Goal: Task Accomplishment & Management: Use online tool/utility

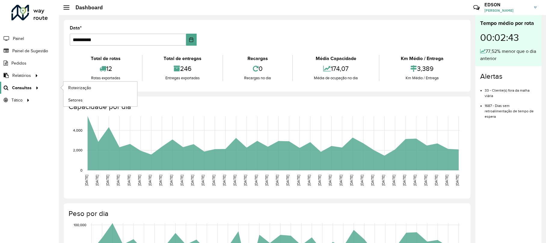
click at [24, 87] on span "Consultas" at bounding box center [22, 88] width 20 height 6
click at [72, 87] on span "Roteirização" at bounding box center [80, 88] width 24 height 6
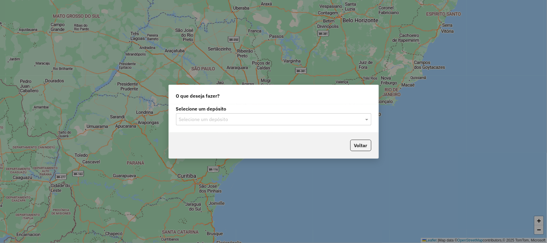
click at [260, 118] on input "text" at bounding box center [267, 119] width 177 height 7
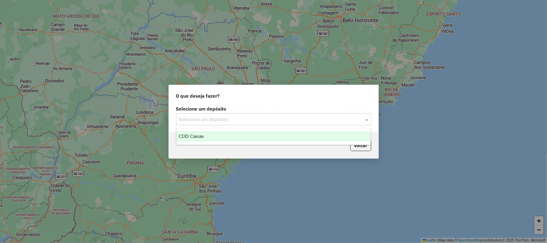
click at [238, 137] on div "CDD Caxias" at bounding box center [273, 136] width 195 height 10
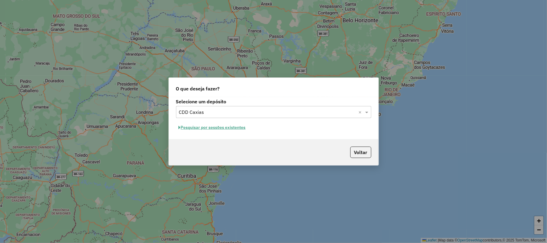
click at [225, 129] on button "Pesquisar por sessões existentes" at bounding box center [212, 127] width 72 height 9
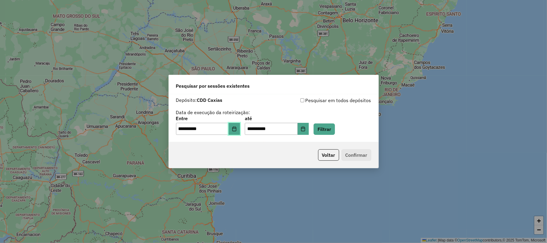
click at [236, 127] on icon "Choose Date" at bounding box center [234, 129] width 4 height 5
click at [331, 129] on button "Filtrar" at bounding box center [324, 129] width 21 height 11
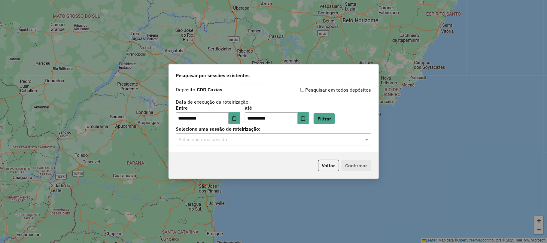
click at [276, 142] on input "text" at bounding box center [267, 139] width 177 height 7
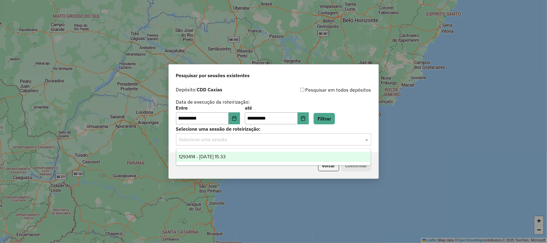
click at [267, 154] on div "1293414 - 13/10/2025 15:33" at bounding box center [273, 157] width 195 height 10
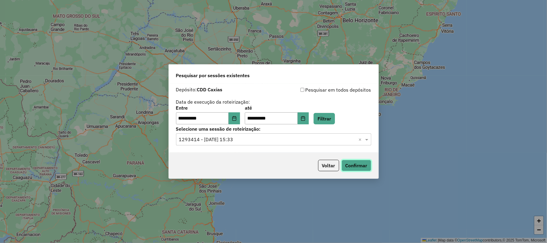
click at [351, 164] on button "Confirmar" at bounding box center [357, 165] width 30 height 11
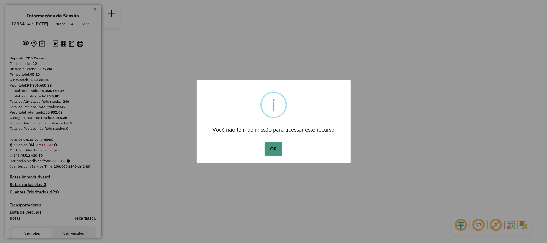
click at [281, 146] on button "OK" at bounding box center [274, 149] width 18 height 14
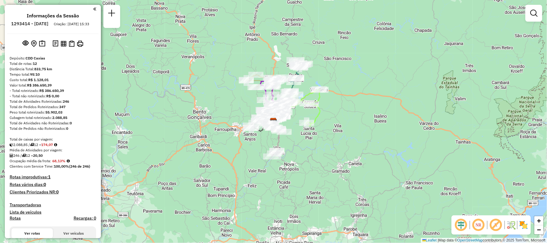
scroll to position [160, 0]
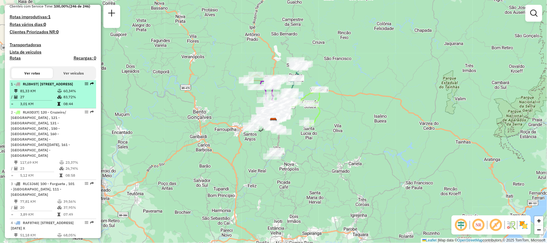
click at [52, 87] on div "1 - RLI8H57 | 112 - São Caetano, 121 - Santa Corona, 122 - Panazzolo/ São Caeta…" at bounding box center [43, 83] width 64 height 5
select select "**********"
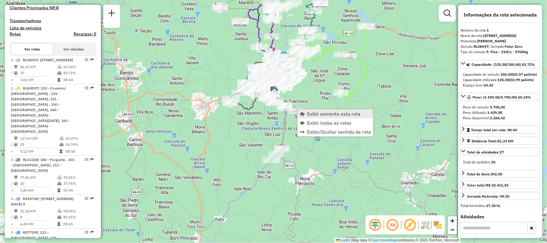
scroll to position [241, 0]
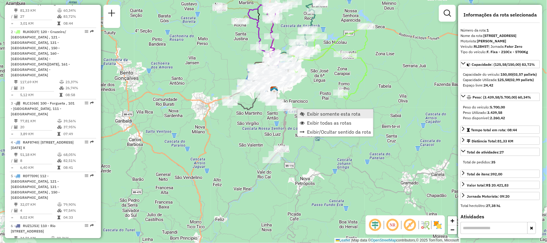
click at [317, 112] on span "Exibir somente esta rota" at bounding box center [334, 114] width 54 height 5
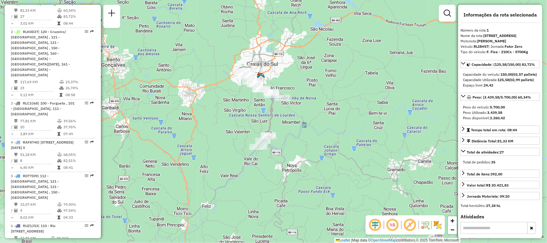
drag, startPoint x: 247, startPoint y: 121, endPoint x: 246, endPoint y: 109, distance: 12.7
click at [246, 109] on div "Janela de atendimento Grade de atendimento Capacidade Transportadoras Veículos …" at bounding box center [273, 121] width 547 height 243
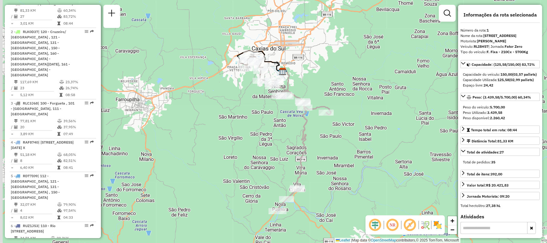
drag, startPoint x: 246, startPoint y: 109, endPoint x: 254, endPoint y: 140, distance: 31.9
click at [254, 140] on div "Janela de atendimento Grade de atendimento Capacidade Transportadoras Veículos …" at bounding box center [273, 121] width 547 height 243
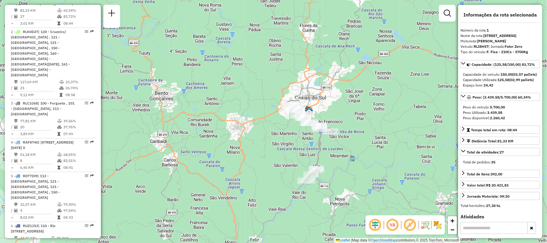
drag, startPoint x: 306, startPoint y: 106, endPoint x: 298, endPoint y: 132, distance: 26.7
click at [298, 132] on div "Janela de atendimento Grade de atendimento Capacidade Transportadoras Veículos …" at bounding box center [273, 121] width 547 height 243
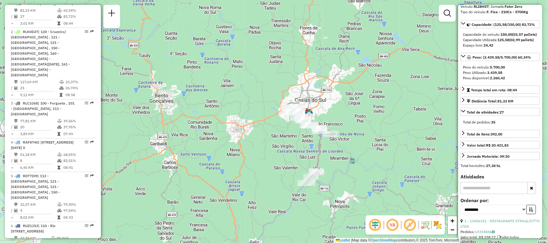
scroll to position [0, 0]
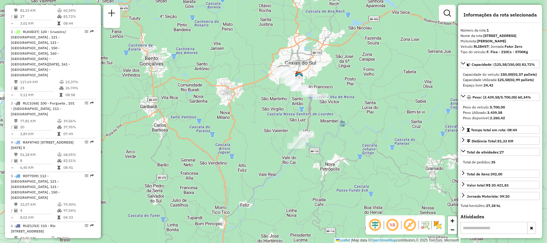
drag, startPoint x: 248, startPoint y: 155, endPoint x: 238, endPoint y: 117, distance: 38.6
click at [238, 117] on div "Janela de atendimento Grade de atendimento Capacidade Transportadoras Veículos …" at bounding box center [273, 121] width 547 height 243
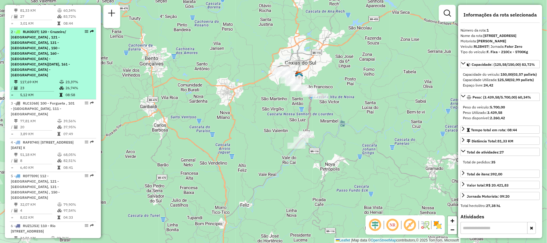
scroll to position [161, 0]
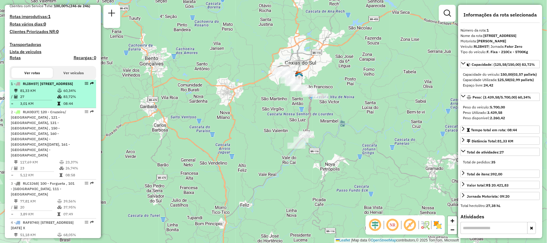
click at [62, 87] on div "1 - RLI8H57 | 112 - São Caetano, 121 - Santa Corona, 122 - Panazzolo/ São Caeta…" at bounding box center [43, 83] width 64 height 5
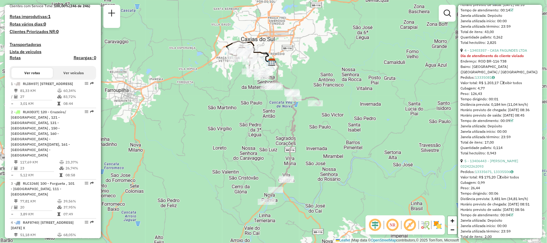
scroll to position [361, 0]
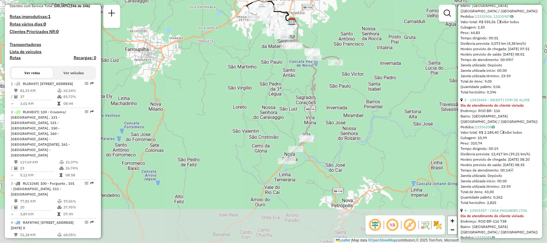
drag, startPoint x: 338, startPoint y: 159, endPoint x: 332, endPoint y: 100, distance: 58.9
click at [332, 100] on div "Janela de atendimento Grade de atendimento Capacidade Transportadoras Veículos …" at bounding box center [273, 121] width 547 height 243
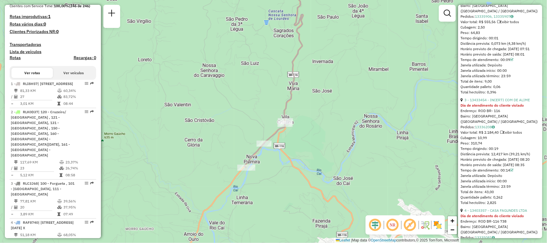
drag, startPoint x: 276, startPoint y: 114, endPoint x: 273, endPoint y: 92, distance: 22.5
click at [273, 92] on div "Janela de atendimento Grade de atendimento Capacidade Transportadoras Veículos …" at bounding box center [273, 121] width 547 height 243
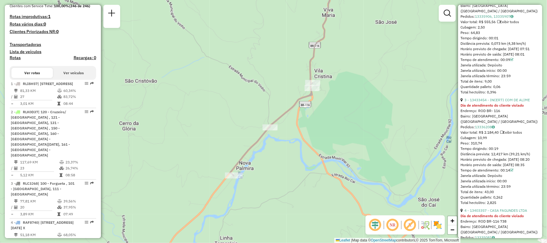
drag, startPoint x: 261, startPoint y: 123, endPoint x: 263, endPoint y: 59, distance: 63.5
click at [263, 59] on div "Janela de atendimento Grade de atendimento Capacidade Transportadoras Veículos …" at bounding box center [273, 121] width 547 height 243
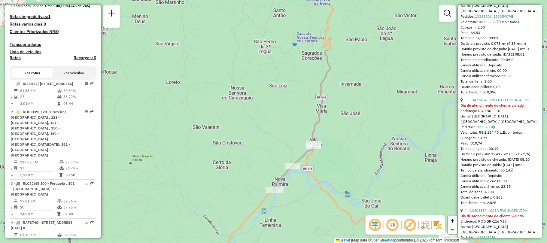
drag, startPoint x: 355, startPoint y: 62, endPoint x: 357, endPoint y: 136, distance: 74.3
click at [357, 136] on div "Janela de atendimento Grade de atendimento Capacidade Transportadoras Veículos …" at bounding box center [273, 121] width 547 height 243
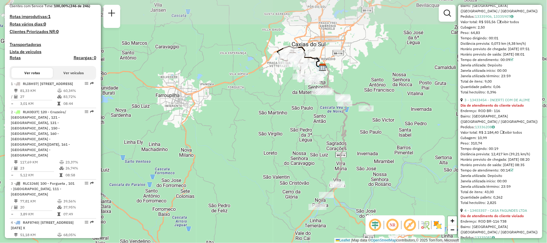
drag, startPoint x: 379, startPoint y: 86, endPoint x: 382, endPoint y: 149, distance: 62.9
click at [382, 149] on div "Janela de atendimento Grade de atendimento Capacidade Transportadoras Veículos …" at bounding box center [273, 121] width 547 height 243
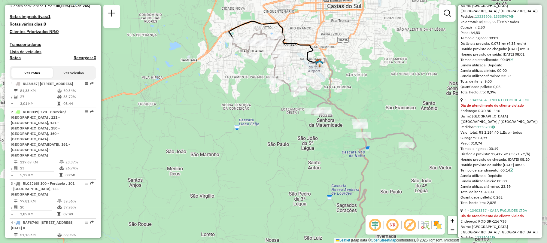
drag, startPoint x: 319, startPoint y: 88, endPoint x: 285, endPoint y: 134, distance: 56.8
click at [285, 134] on div "Janela de atendimento Grade de atendimento Capacidade Transportadoras Veículos …" at bounding box center [273, 121] width 547 height 243
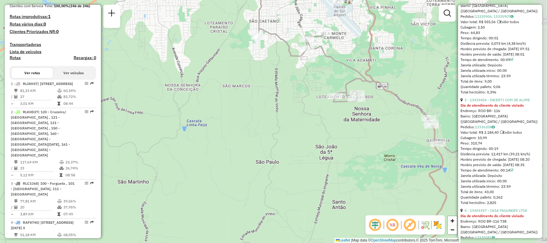
drag, startPoint x: 337, startPoint y: 127, endPoint x: 325, endPoint y: 130, distance: 12.7
click at [325, 130] on div "Janela de atendimento Grade de atendimento Capacidade Transportadoras Veículos …" at bounding box center [273, 121] width 547 height 243
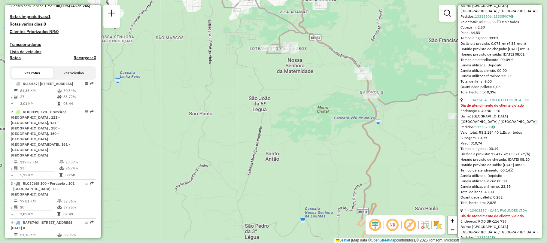
drag, startPoint x: 300, startPoint y: 82, endPoint x: 223, endPoint y: 19, distance: 99.6
click at [223, 19] on div "Janela de atendimento Grade de atendimento Capacidade Transportadoras Veículos …" at bounding box center [273, 121] width 547 height 243
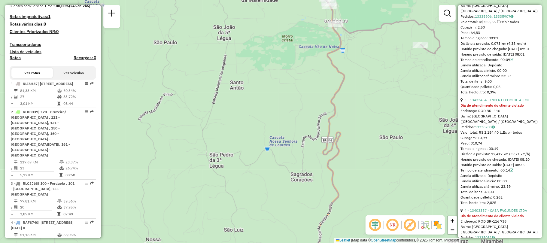
drag, startPoint x: 405, startPoint y: 133, endPoint x: 363, endPoint y: 39, distance: 102.3
click at [363, 40] on div "Janela de atendimento Grade de atendimento Capacidade Transportadoras Veículos …" at bounding box center [273, 121] width 547 height 243
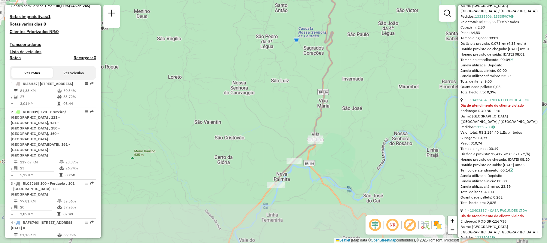
drag, startPoint x: 379, startPoint y: 143, endPoint x: 363, endPoint y: 79, distance: 65.6
click at [366, 77] on div "Janela de atendimento Grade de atendimento Capacidade Transportadoras Veículos …" at bounding box center [273, 121] width 547 height 243
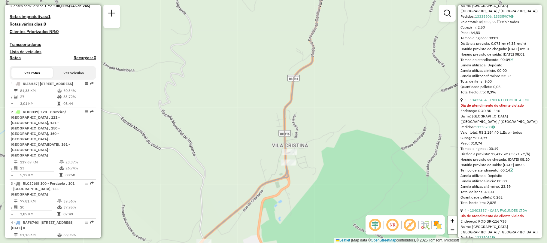
drag, startPoint x: 320, startPoint y: 149, endPoint x: 318, endPoint y: 107, distance: 42.4
click at [318, 107] on div "Janela de atendimento Grade de atendimento Capacidade Transportadoras Veículos …" at bounding box center [273, 121] width 547 height 243
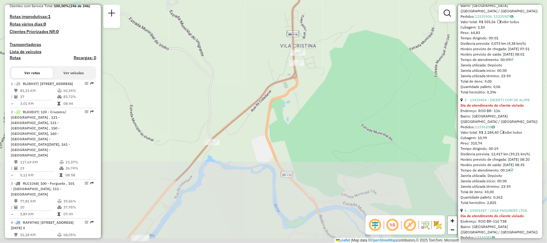
drag, startPoint x: 250, startPoint y: 133, endPoint x: 263, endPoint y: 38, distance: 95.9
click at [263, 38] on div "Janela de atendimento Grade de atendimento Capacidade Transportadoras Veículos …" at bounding box center [273, 121] width 547 height 243
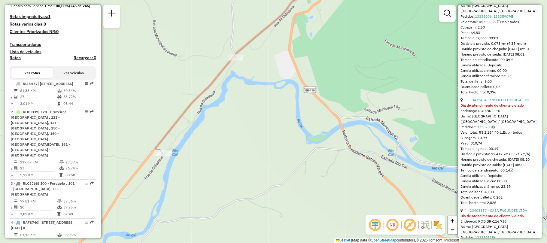
drag, startPoint x: 278, startPoint y: 128, endPoint x: 296, endPoint y: 85, distance: 46.6
click at [296, 85] on div "Janela de atendimento Grade de atendimento Capacidade Transportadoras Veículos …" at bounding box center [273, 121] width 547 height 243
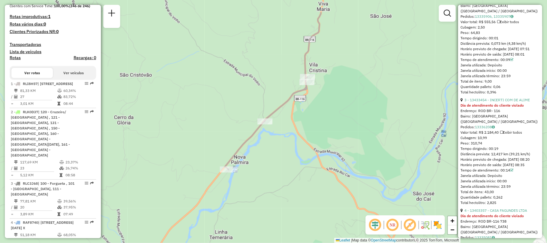
drag, startPoint x: 354, startPoint y: 96, endPoint x: 351, endPoint y: 132, distance: 36.8
click at [351, 132] on div "Janela de atendimento Grade de atendimento Capacidade Transportadoras Veículos …" at bounding box center [273, 121] width 547 height 243
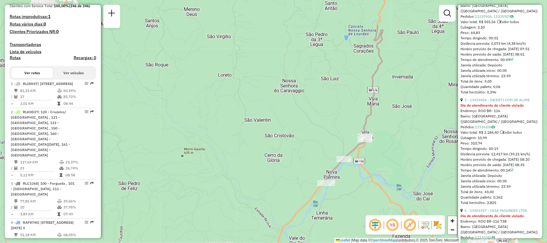
drag, startPoint x: 406, startPoint y: 48, endPoint x: 406, endPoint y: 98, distance: 49.3
click at [406, 98] on div "Janela de atendimento Grade de atendimento Capacidade Transportadoras Veículos …" at bounding box center [273, 121] width 547 height 243
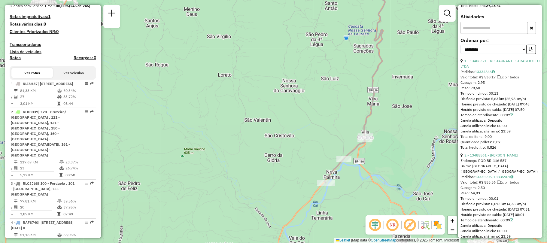
scroll to position [160, 0]
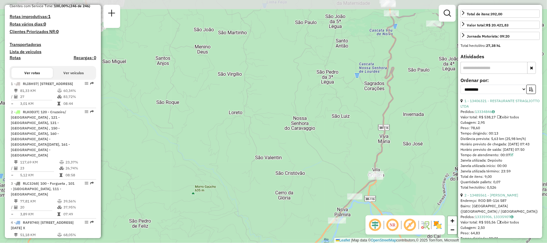
drag, startPoint x: 420, startPoint y: 76, endPoint x: 431, endPoint y: 114, distance: 39.4
click at [431, 114] on div "Janela de atendimento Grade de atendimento Capacidade Transportadoras Veículos …" at bounding box center [273, 121] width 547 height 243
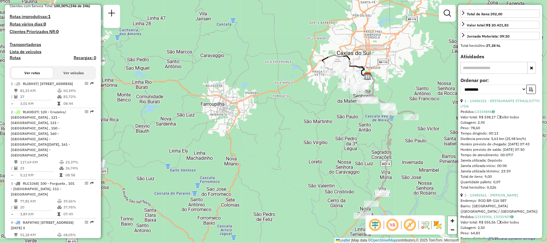
drag, startPoint x: 407, startPoint y: 90, endPoint x: 397, endPoint y: 148, distance: 58.6
click at [397, 148] on div "Janela de atendimento Grade de atendimento Capacidade Transportadoras Veículos …" at bounding box center [273, 121] width 547 height 243
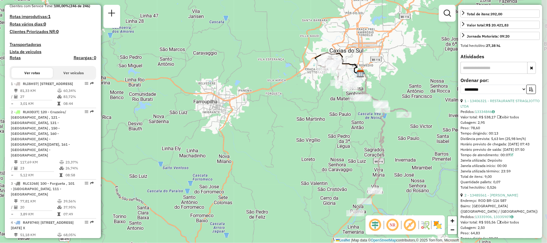
drag, startPoint x: 324, startPoint y: 123, endPoint x: 313, endPoint y: 118, distance: 11.4
click at [313, 118] on div "Janela de atendimento Grade de atendimento Capacidade Transportadoras Veículos …" at bounding box center [273, 121] width 547 height 243
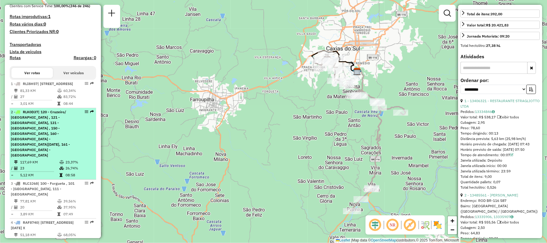
click at [56, 138] on span "| 120 - Cruzeiro/ Planalto , 121 - Santa Corona, 131 - Interlagos , 150 - São C…" at bounding box center [40, 134] width 59 height 48
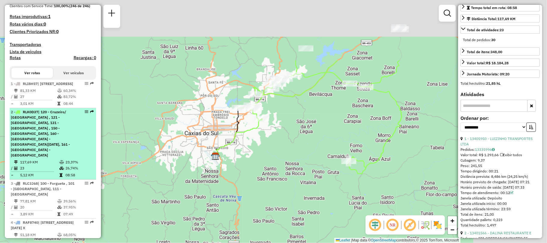
scroll to position [171, 0]
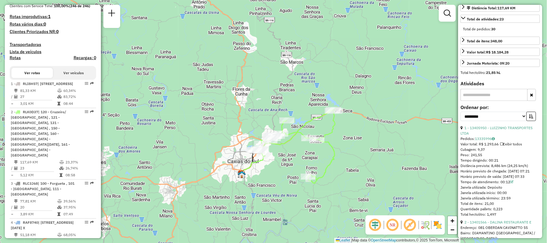
drag, startPoint x: 280, startPoint y: 142, endPoint x: 286, endPoint y: 157, distance: 15.7
click at [286, 157] on div "Janela de atendimento Grade de atendimento Capacidade Transportadoras Veículos …" at bounding box center [273, 121] width 547 height 243
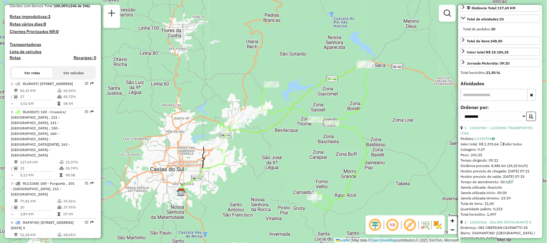
drag, startPoint x: 286, startPoint y: 157, endPoint x: 269, endPoint y: 157, distance: 16.8
click at [269, 157] on div "Janela de atendimento Grade de atendimento Capacidade Transportadoras Veículos …" at bounding box center [273, 121] width 547 height 243
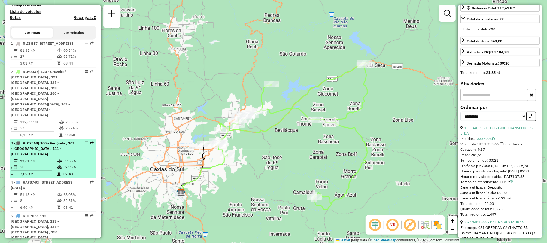
scroll to position [241, 0]
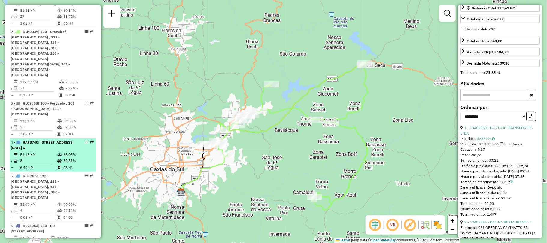
click at [44, 153] on td "51,18 KM" at bounding box center [38, 155] width 37 height 6
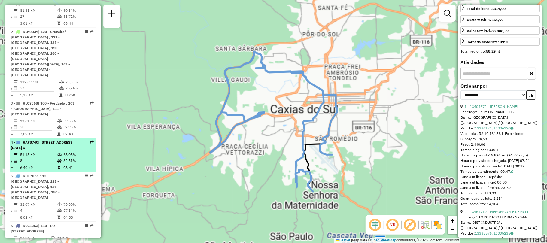
scroll to position [160, 0]
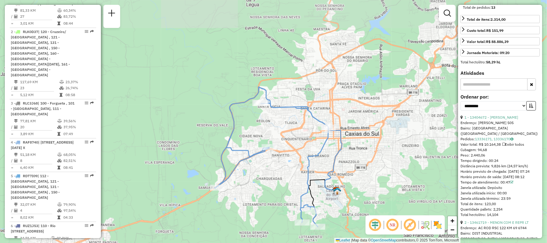
drag, startPoint x: 274, startPoint y: 79, endPoint x: 279, endPoint y: 116, distance: 37.3
click at [279, 116] on div "Janela de atendimento Grade de atendimento Capacidade Transportadoras Veículos …" at bounding box center [273, 121] width 547 height 243
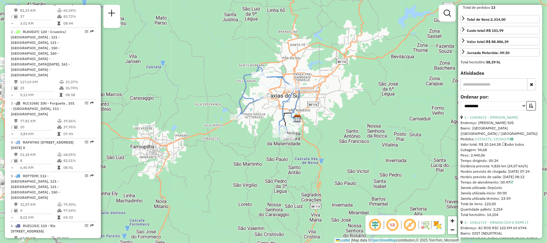
drag, startPoint x: 277, startPoint y: 161, endPoint x: 265, endPoint y: 111, distance: 50.8
click at [265, 111] on div "Janela de atendimento Grade de atendimento Capacidade Transportadoras Veículos …" at bounding box center [273, 121] width 547 height 243
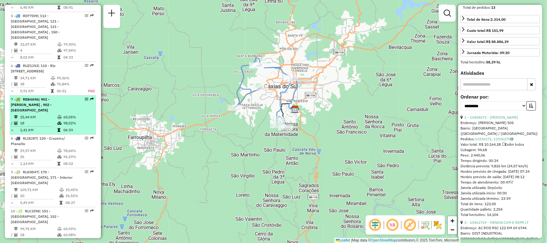
scroll to position [482, 0]
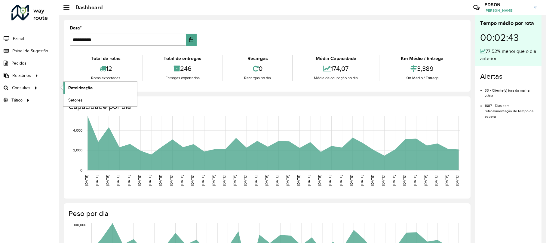
click at [67, 87] on link "Roteirização" at bounding box center [100, 88] width 74 height 12
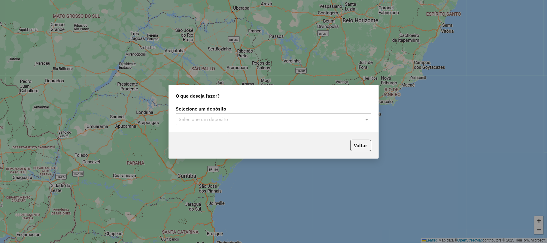
click at [247, 123] on div "Selecione um depósito" at bounding box center [273, 119] width 195 height 12
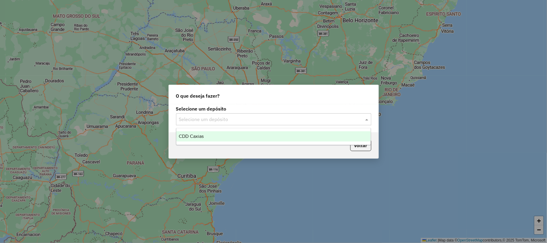
click at [210, 143] on ng-dropdown-panel "CDD Caxias" at bounding box center [273, 136] width 195 height 17
click at [211, 131] on div "CDD Caxias" at bounding box center [273, 136] width 195 height 10
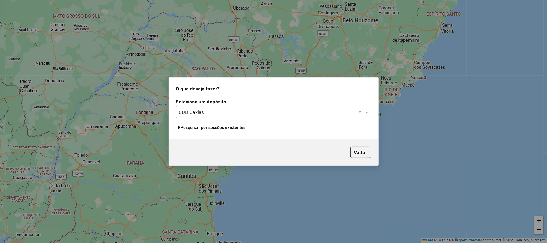
click at [216, 129] on button "Pesquisar por sessões existentes" at bounding box center [212, 127] width 72 height 9
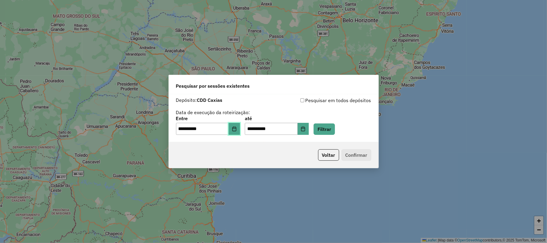
click at [237, 127] on icon "Choose Date" at bounding box center [234, 129] width 5 height 5
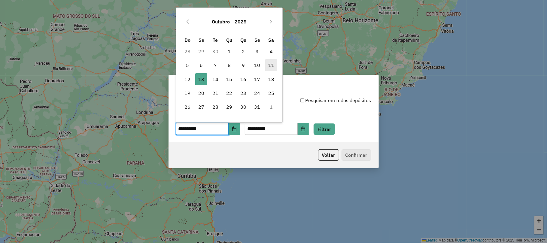
click at [274, 63] on span "11" at bounding box center [271, 65] width 12 height 12
type input "**********"
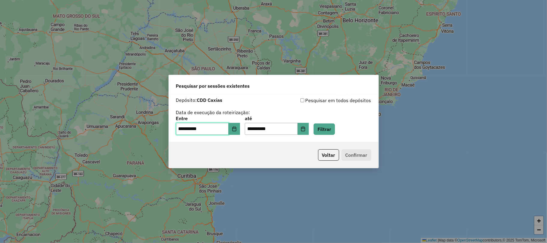
click at [274, 63] on span "11" at bounding box center [271, 65] width 12 height 12
click at [305, 129] on icon "Choose Date" at bounding box center [304, 129] width 4 height 5
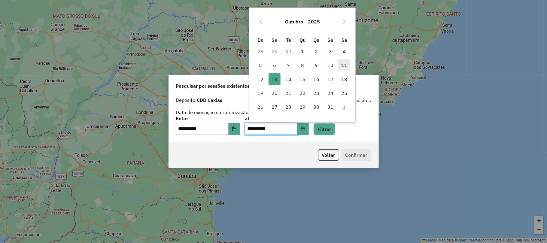
click at [345, 62] on span "11" at bounding box center [345, 65] width 12 height 12
type input "**********"
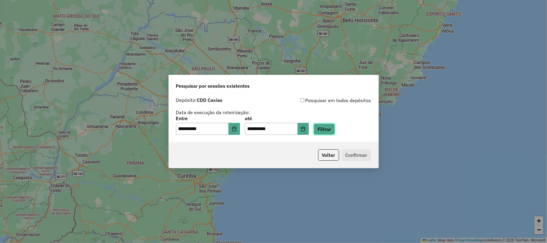
click at [334, 129] on button "Filtrar" at bounding box center [324, 129] width 21 height 11
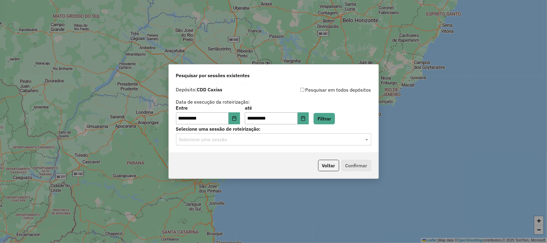
click at [272, 147] on div "**********" at bounding box center [274, 118] width 210 height 69
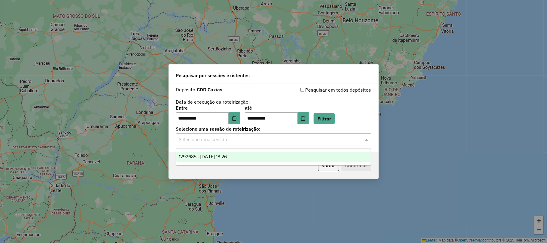
click at [259, 140] on input "text" at bounding box center [267, 139] width 177 height 7
drag, startPoint x: 242, startPoint y: 155, endPoint x: 249, endPoint y: 155, distance: 7.2
click at [242, 155] on div "1292685 - 11/10/2025 18:26" at bounding box center [273, 157] width 195 height 10
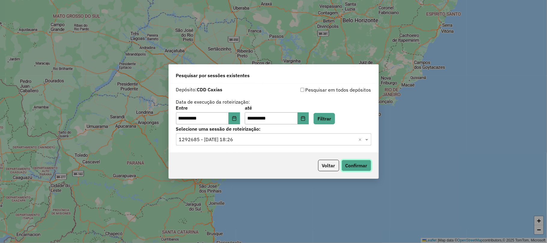
click at [347, 160] on button "Confirmar" at bounding box center [357, 165] width 30 height 11
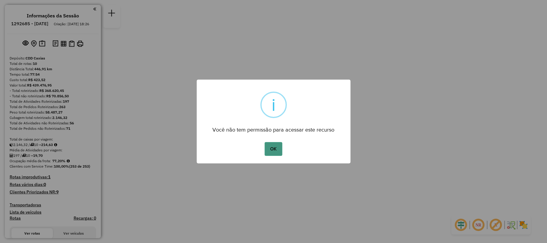
click at [272, 147] on button "OK" at bounding box center [274, 149] width 18 height 14
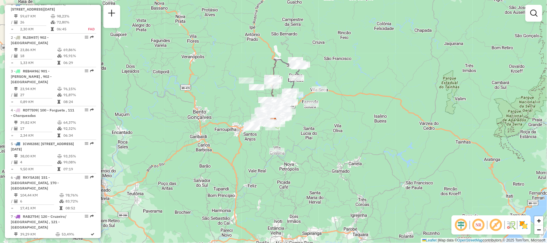
scroll to position [200, 0]
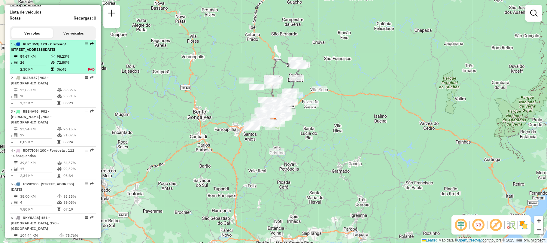
click at [69, 66] on td "72,80%" at bounding box center [69, 63] width 25 height 6
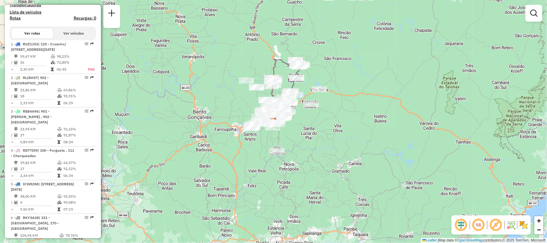
select select "**********"
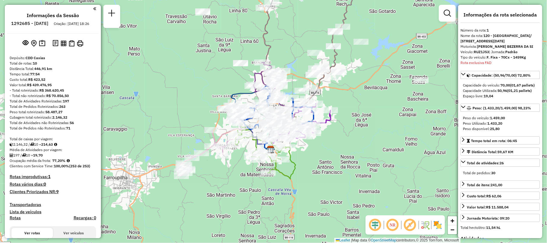
scroll to position [81, 0]
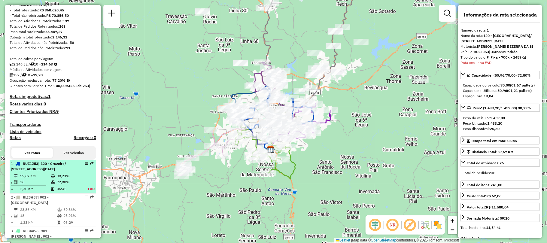
click at [46, 171] on span "| 120 - Cruzeiro/ [STREET_ADDRESS][DATE]" at bounding box center [38, 166] width 55 height 10
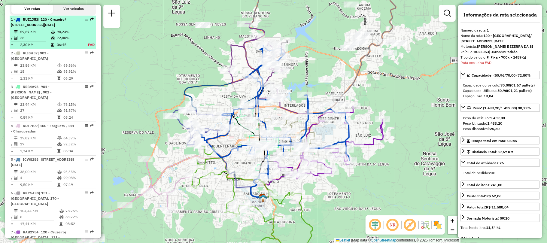
scroll to position [241, 0]
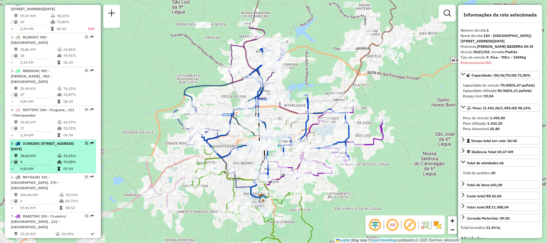
drag, startPoint x: 46, startPoint y: 175, endPoint x: 25, endPoint y: 160, distance: 25.6
click at [25, 151] on span "| [STREET_ADDRESS][DATE]" at bounding box center [42, 146] width 63 height 10
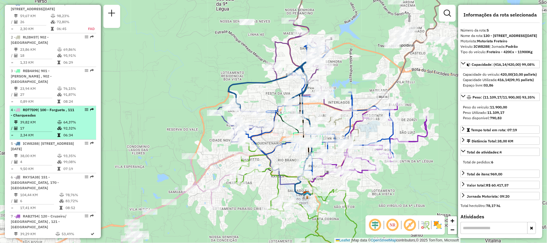
scroll to position [121, 0]
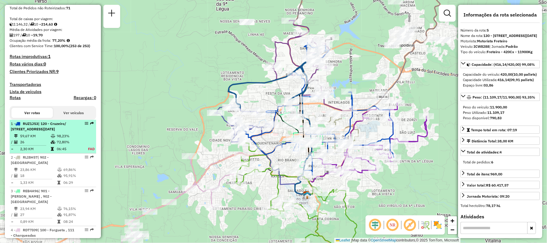
click at [49, 132] on div "1 - RUZ1J53 | 120 - Cruzeiro/ [STREET_ADDRESS][DATE]" at bounding box center [43, 126] width 64 height 11
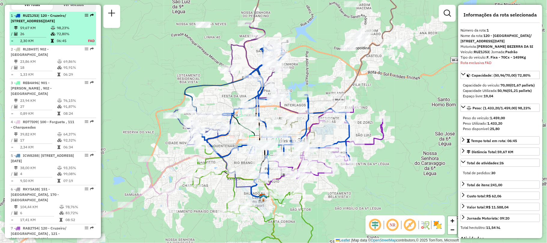
scroll to position [241, 0]
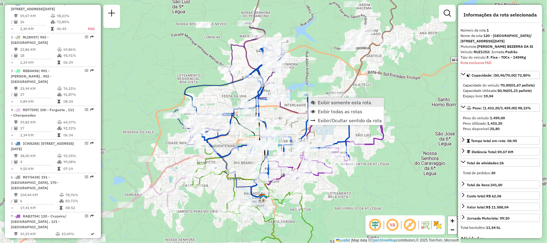
click at [317, 102] on link "Exibir somente esta rota" at bounding box center [346, 102] width 75 height 9
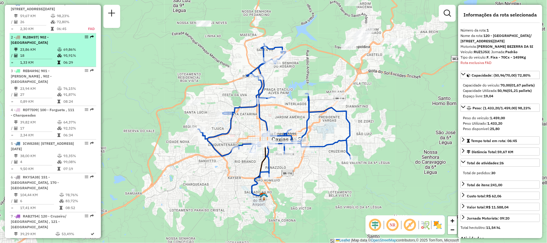
scroll to position [161, 0]
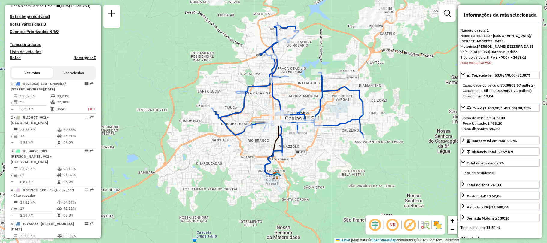
drag, startPoint x: 319, startPoint y: 186, endPoint x: 333, endPoint y: 165, distance: 24.9
click at [333, 165] on div "Janela de atendimento Grade de atendimento Capacidade Transportadoras Veículos …" at bounding box center [273, 121] width 547 height 243
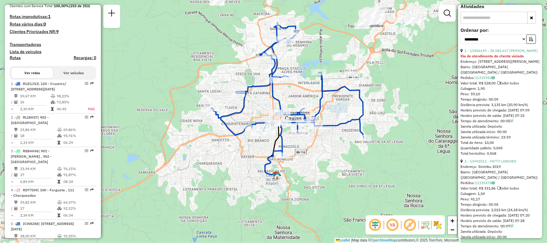
scroll to position [192, 0]
